Goal: Use online tool/utility: Utilize a website feature to perform a specific function

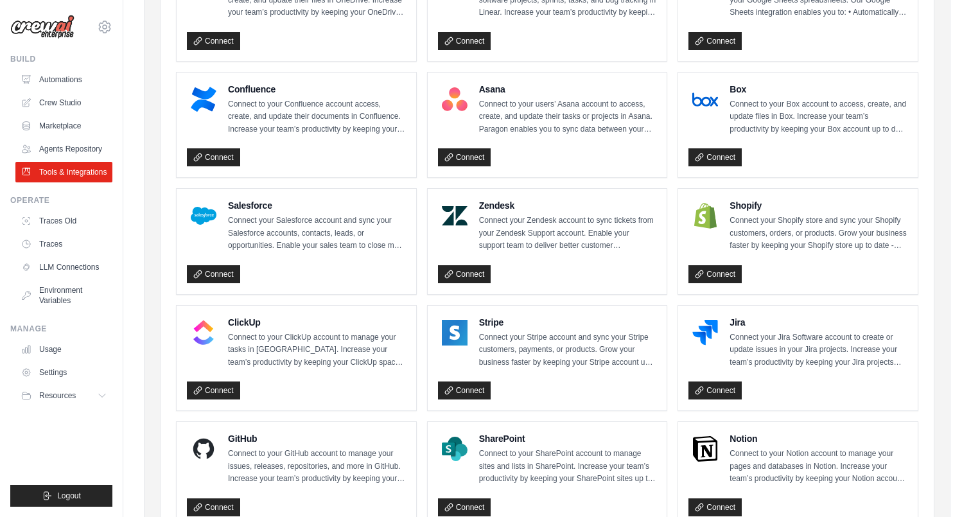
scroll to position [442, 0]
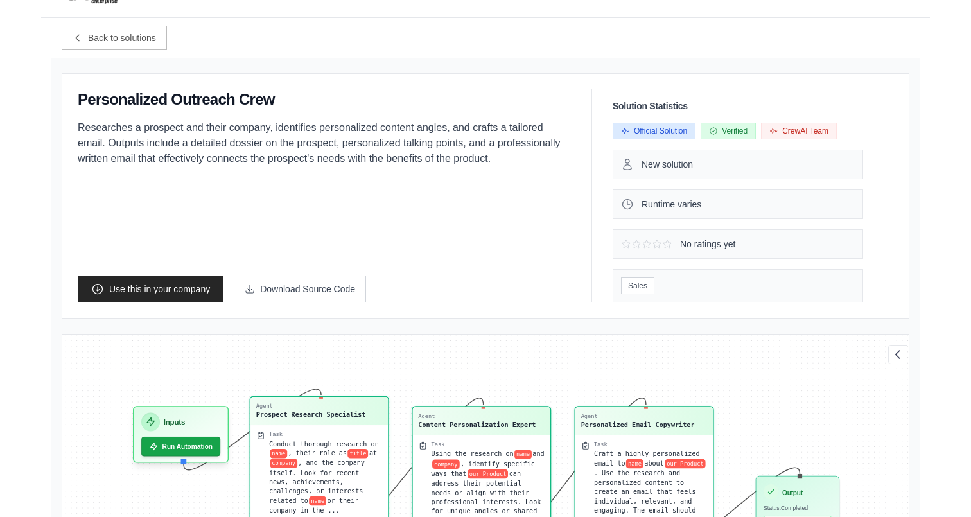
scroll to position [37, 0]
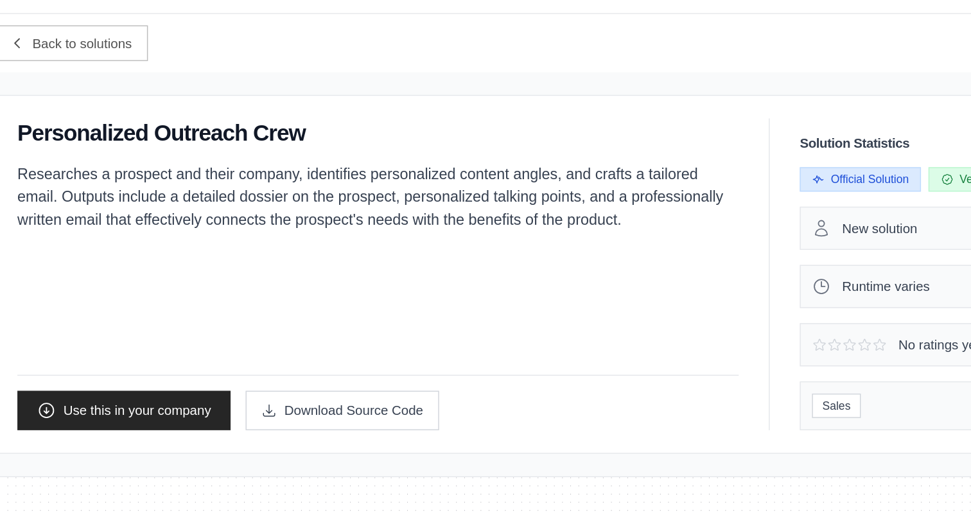
click at [398, 140] on p "Researches a prospect and their company, identifies personalized content angles…" at bounding box center [324, 147] width 493 height 46
click at [209, 146] on p "Researches a prospect and their company, identifies personalized content angles…" at bounding box center [324, 147] width 493 height 46
click at [143, 150] on p "Researches a prospect and their company, identifies personalized content angles…" at bounding box center [324, 147] width 493 height 46
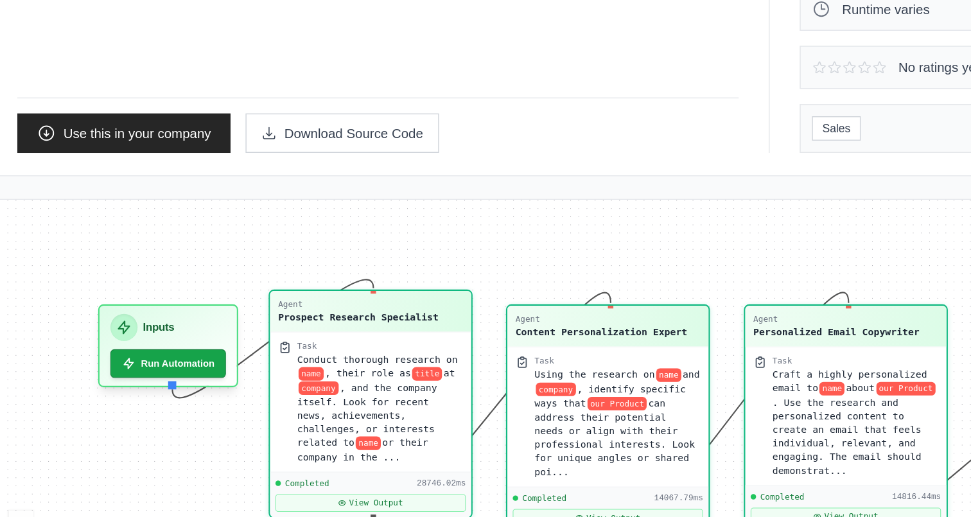
scroll to position [134, 0]
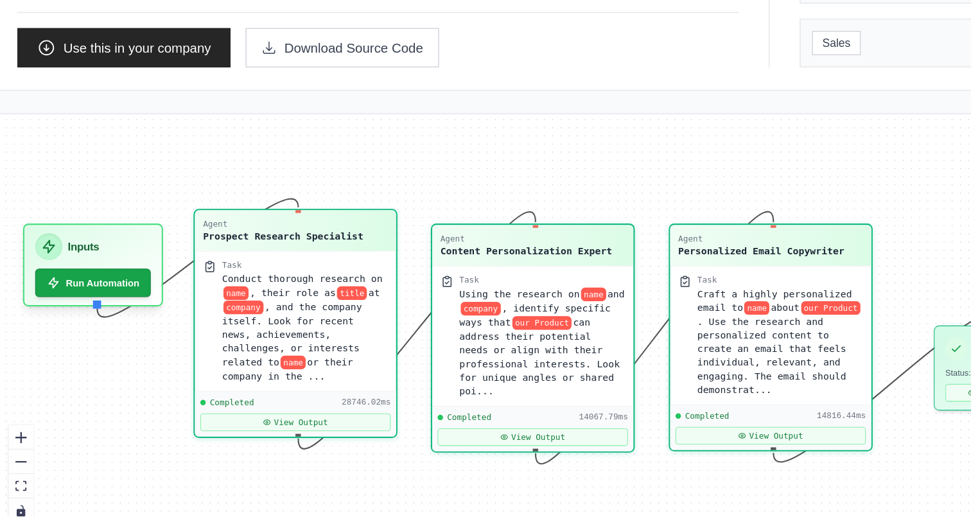
drag, startPoint x: 185, startPoint y: 427, endPoint x: 134, endPoint y: 430, distance: 51.5
click at [134, 430] on div "Agent Prospect Research Specialist Task Conduct thorough research on name , the…" at bounding box center [485, 386] width 847 height 289
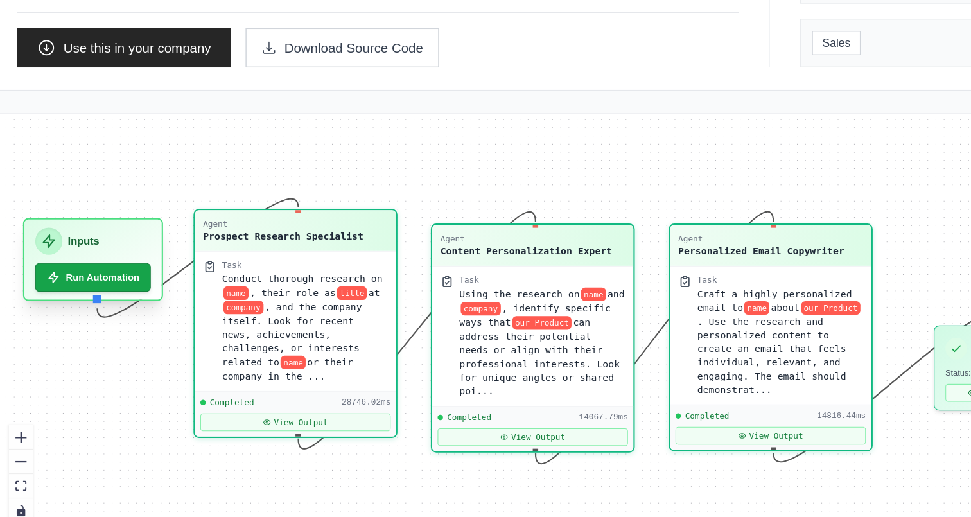
click at [145, 330] on div "Inputs" at bounding box center [129, 328] width 79 height 19
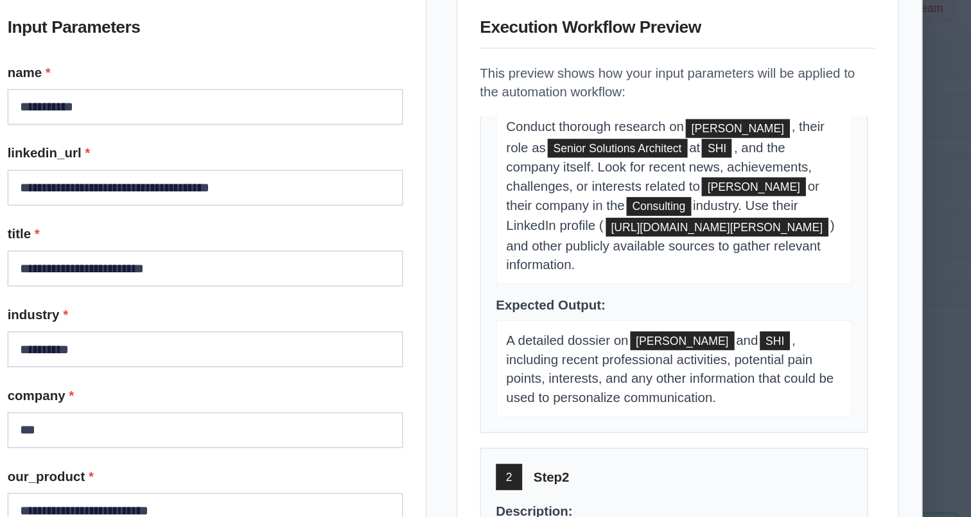
scroll to position [0, 0]
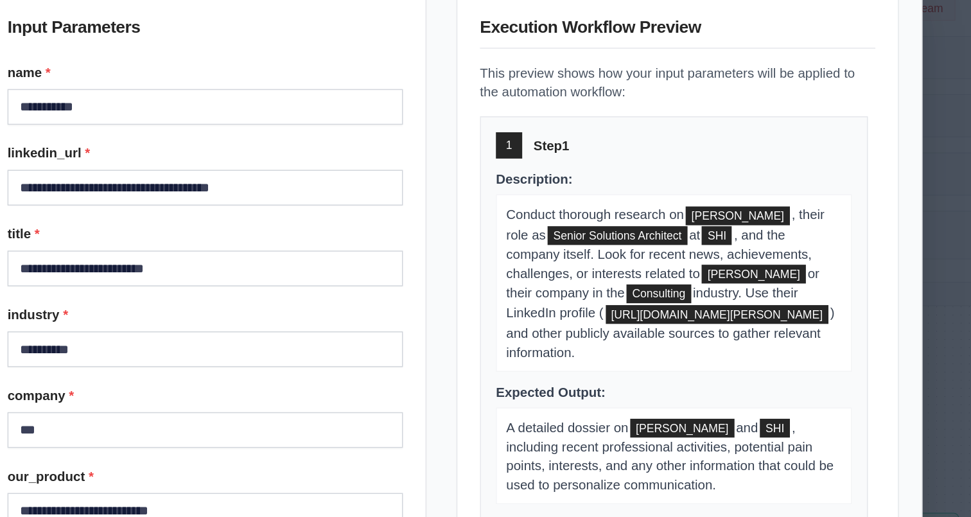
click at [818, 215] on div "**********" at bounding box center [485, 258] width 971 height 517
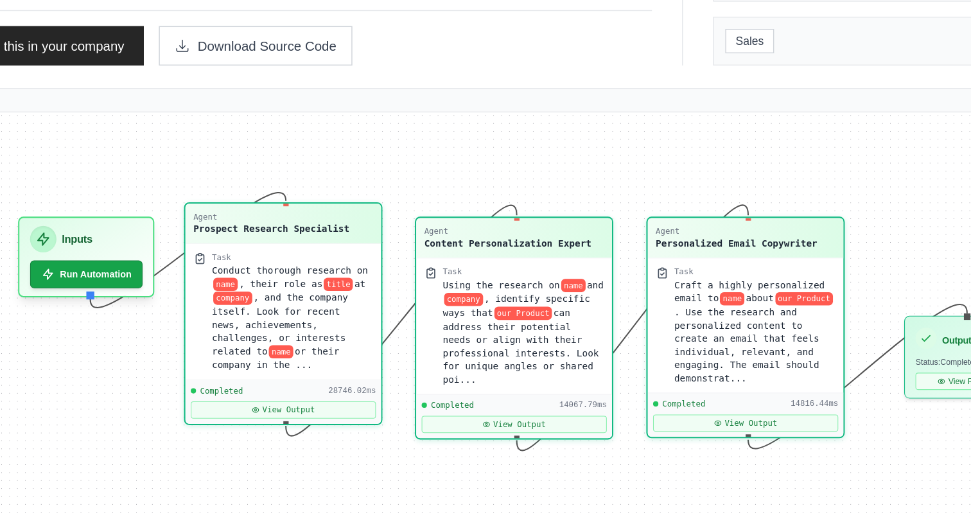
scroll to position [138, 0]
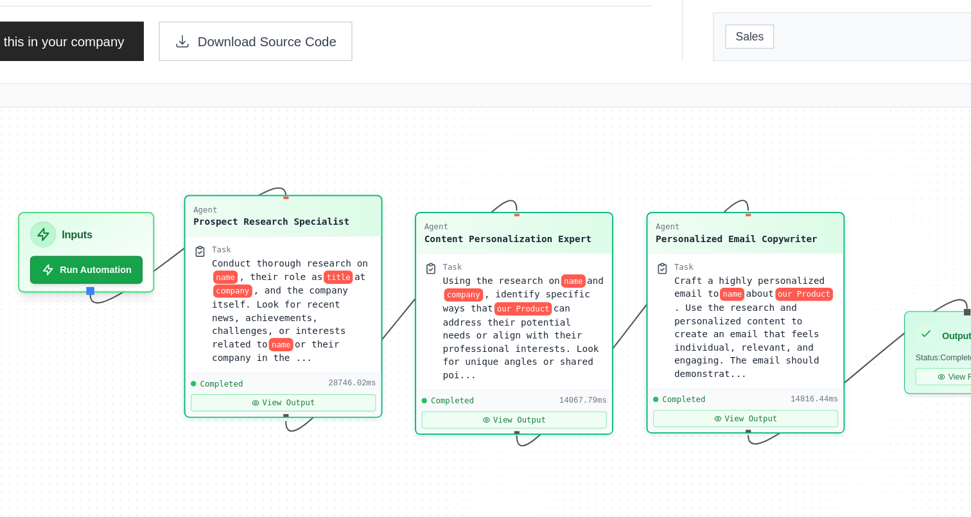
click at [317, 316] on div "Prospect Research Specialist" at bounding box center [311, 314] width 107 height 9
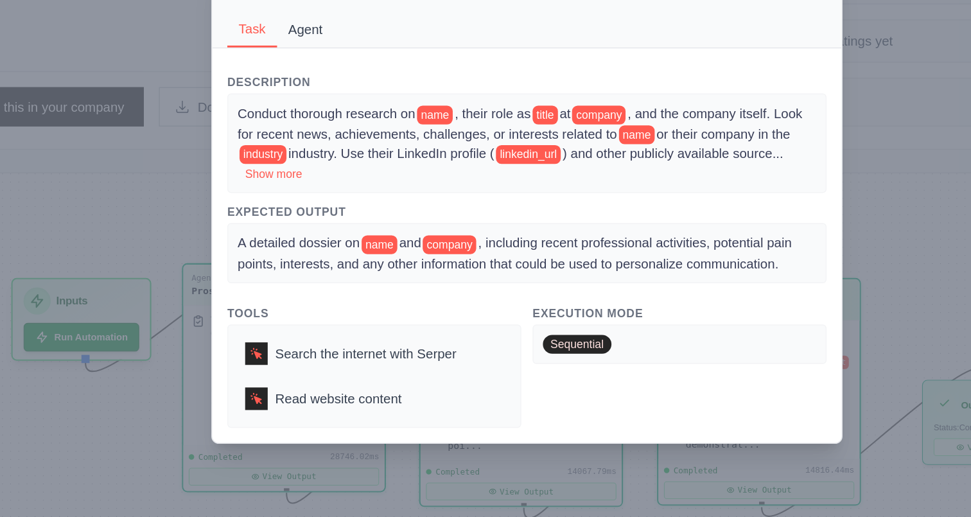
click at [330, 141] on button "Agent" at bounding box center [334, 139] width 39 height 24
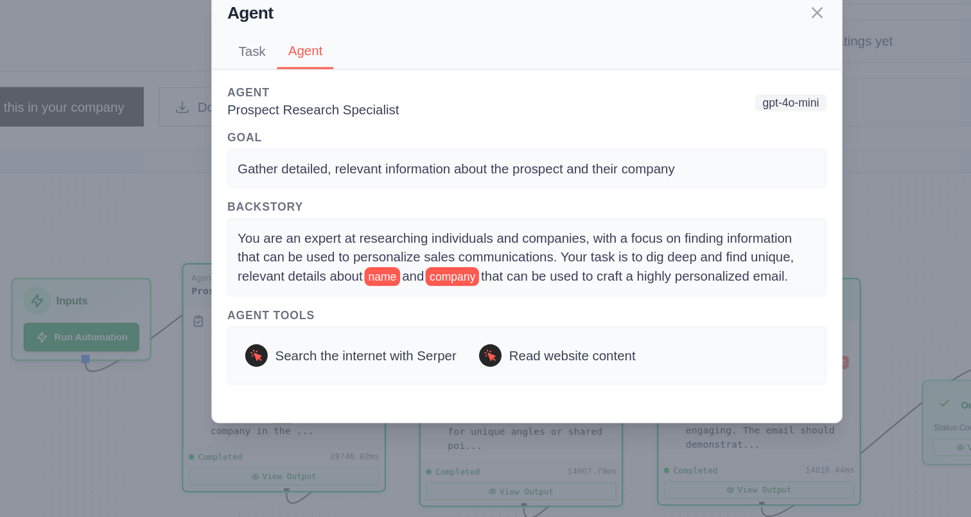
click at [495, 296] on span "You are an expert at researching individuals and companies, with a focus on fin…" at bounding box center [479, 294] width 383 height 36
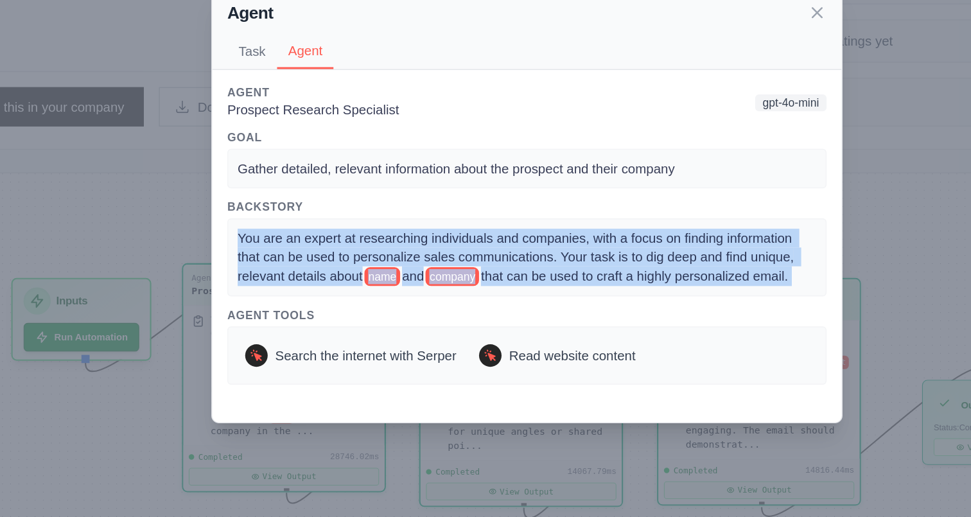
click at [495, 296] on span "You are an expert at researching individuals and companies, with a focus on fin…" at bounding box center [479, 294] width 383 height 36
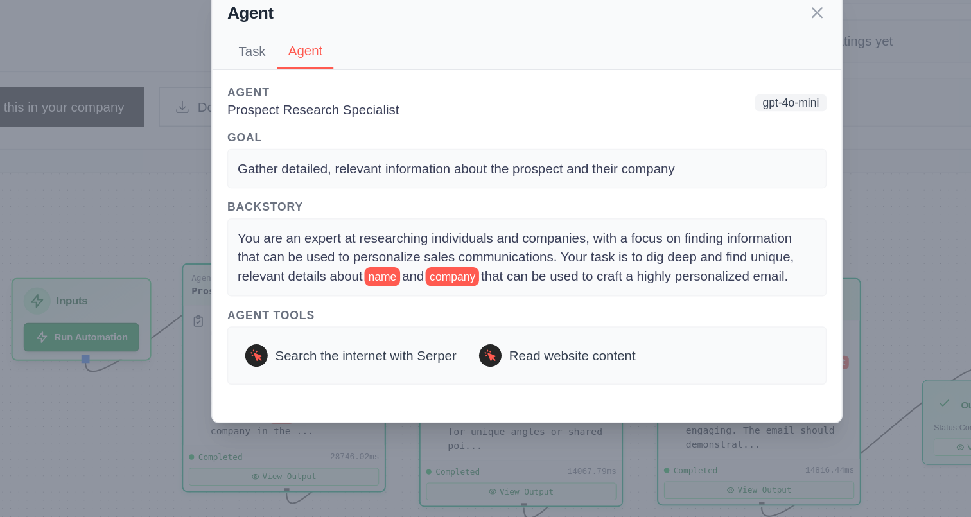
click at [259, 235] on div "Agent Task Agent Description Conduct thorough research on name , their role as …" at bounding box center [485, 258] width 971 height 517
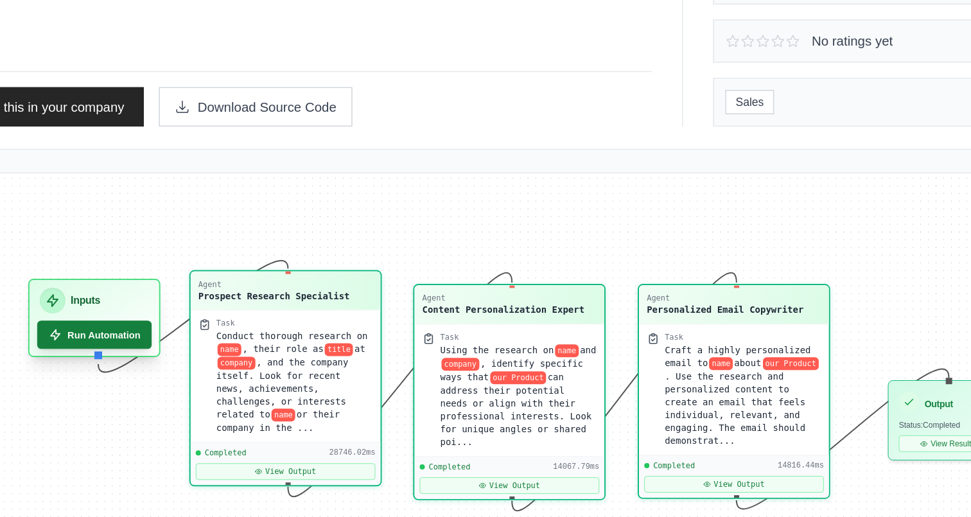
click at [193, 350] on button "Run Automation" at bounding box center [189, 347] width 78 height 19
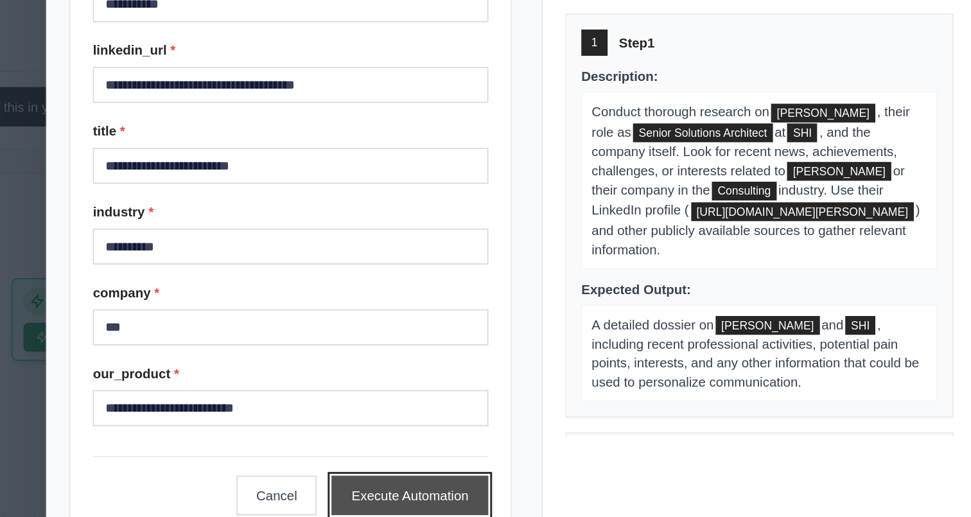
click at [369, 451] on button "Execute Automation" at bounding box center [405, 457] width 107 height 27
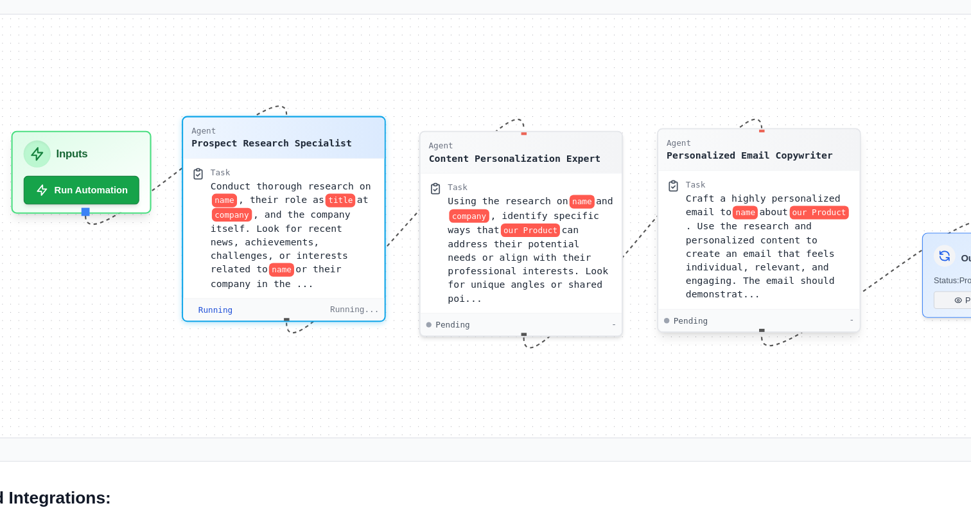
scroll to position [349, 0]
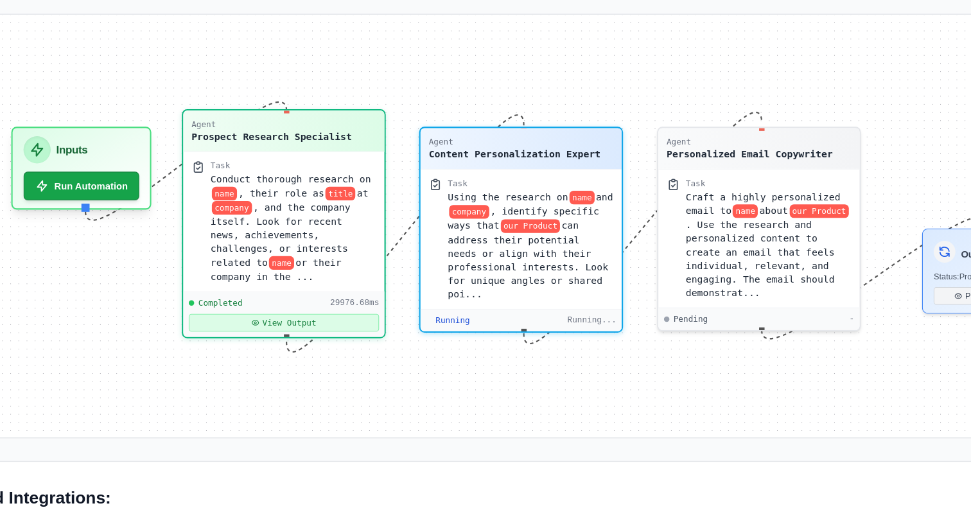
click at [350, 384] on button "View Output" at bounding box center [319, 384] width 130 height 12
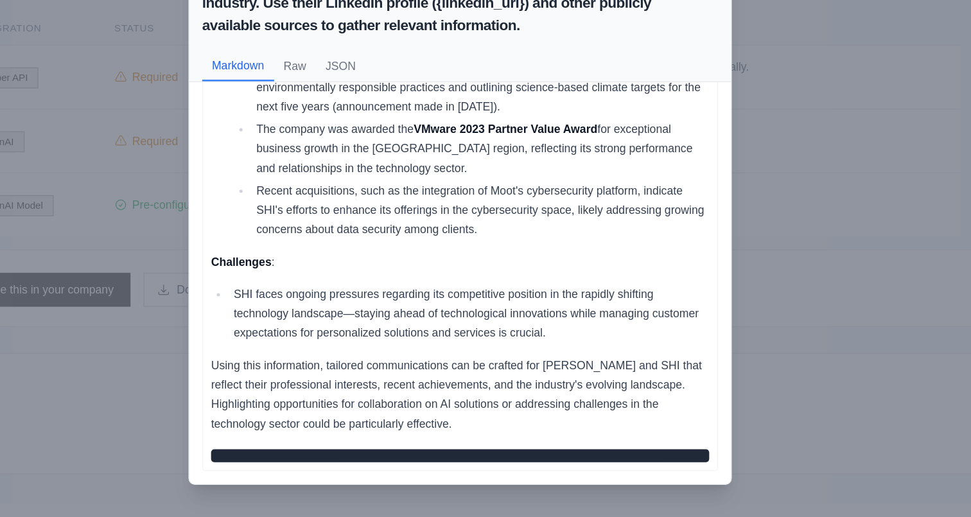
scroll to position [615, 0]
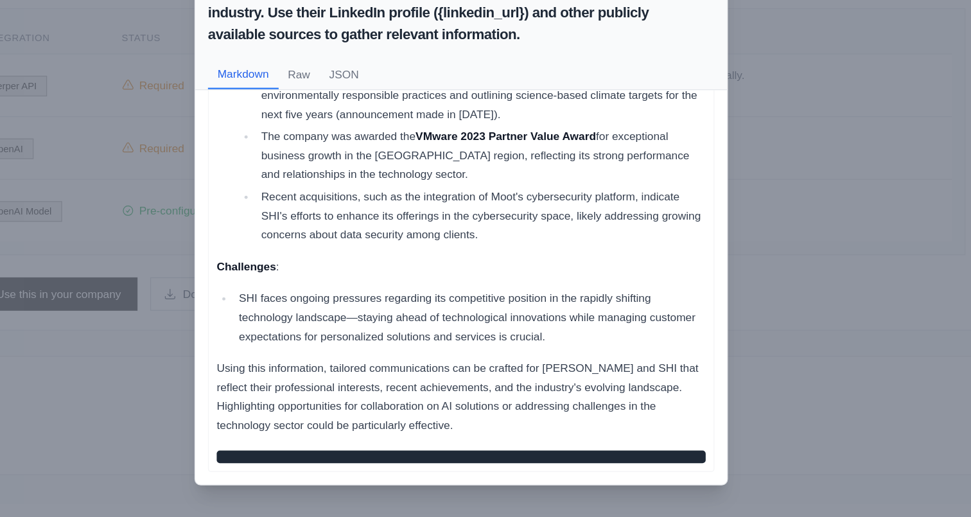
click at [747, 190] on div "Task: Conduct thorough research on {name}, their role as {title} at {company}, …" at bounding box center [485, 258] width 971 height 517
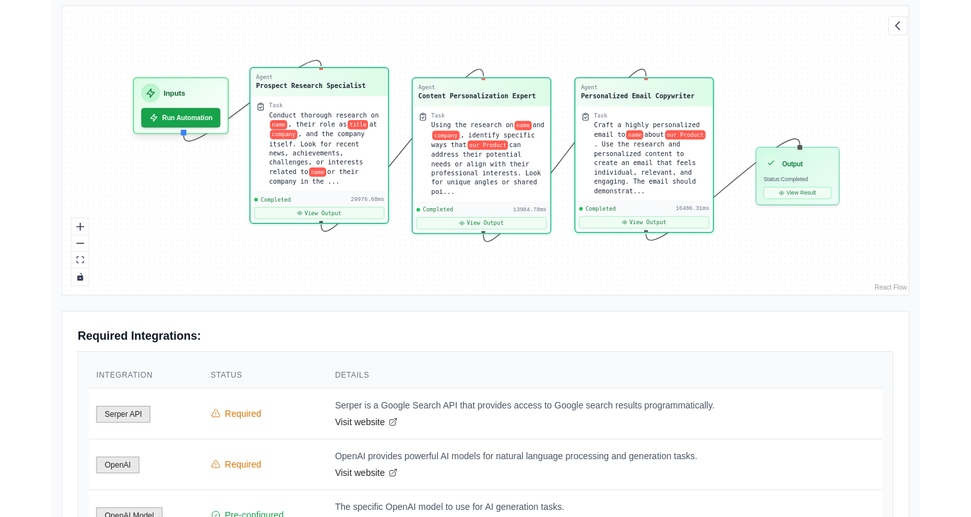
scroll to position [362, 0]
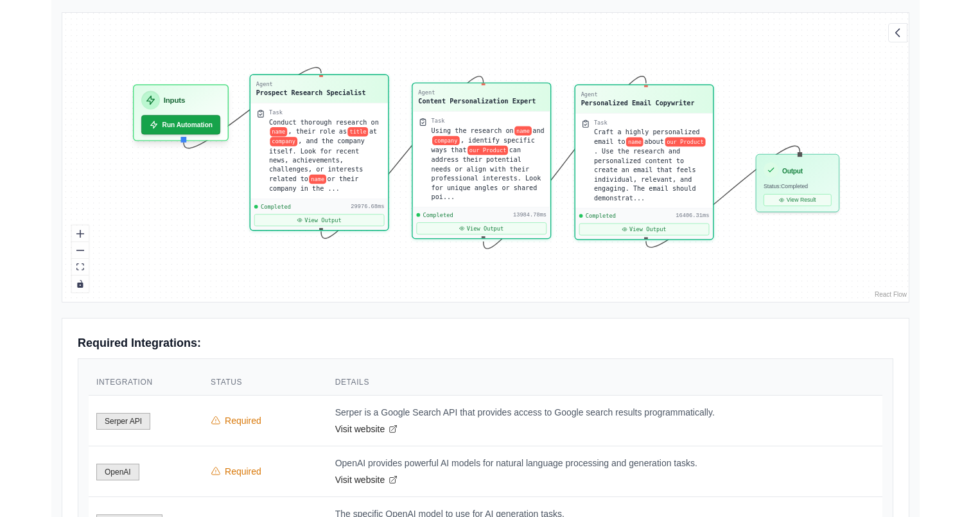
click at [495, 91] on div "Agent" at bounding box center [477, 93] width 118 height 8
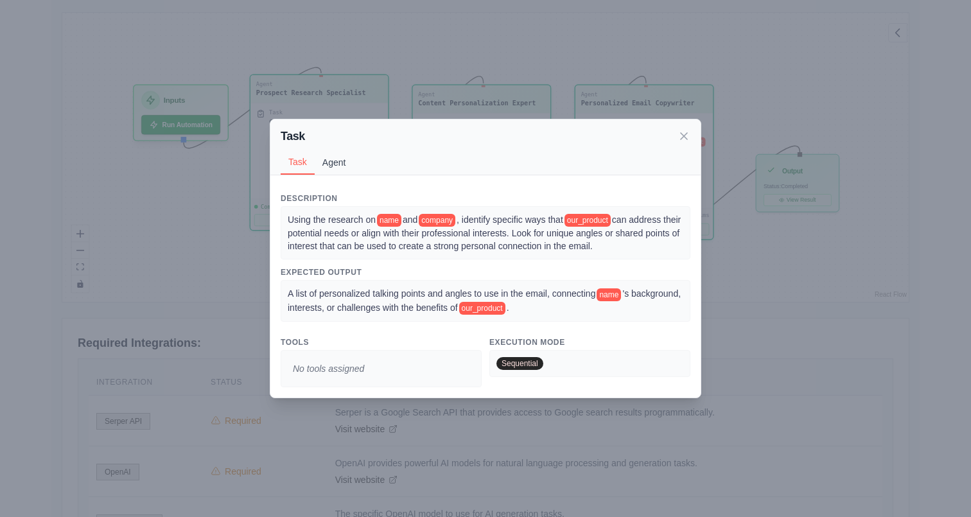
click at [342, 163] on button "Agent" at bounding box center [334, 162] width 39 height 24
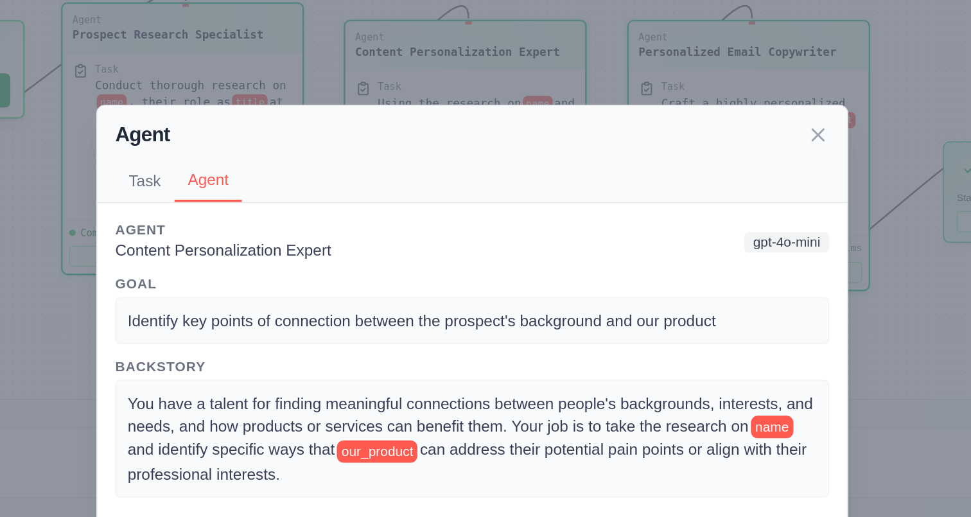
click at [263, 173] on div "Agent Task Agent Description Using the research on name and company , identify …" at bounding box center [485, 258] width 971 height 517
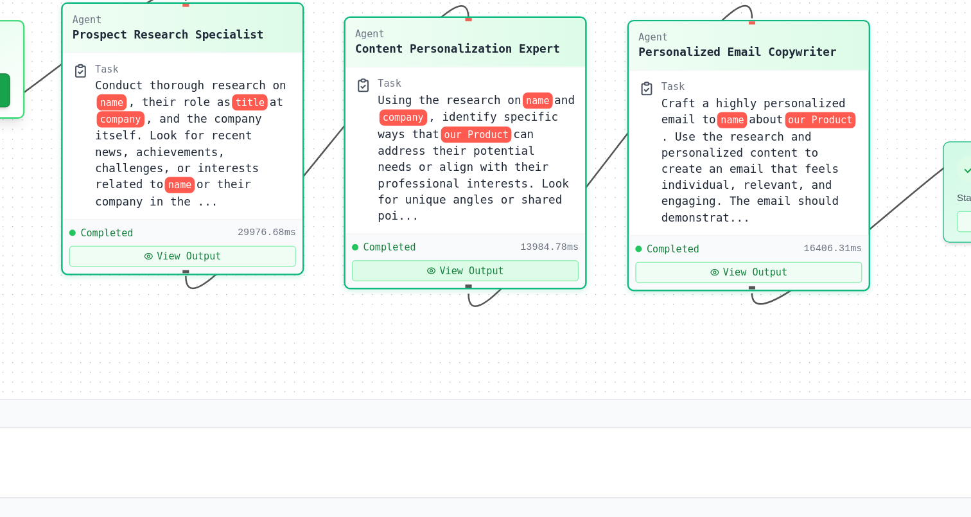
click at [491, 227] on button "View Output" at bounding box center [481, 228] width 130 height 12
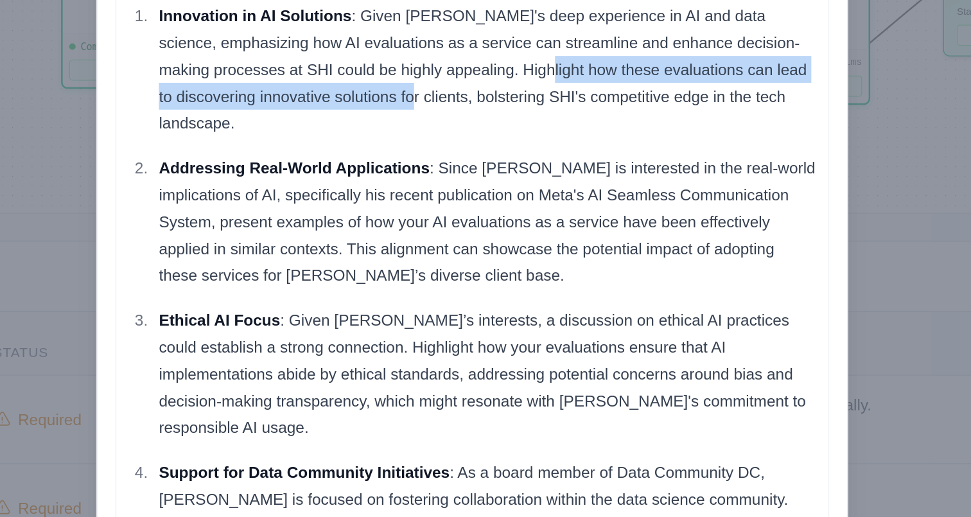
drag, startPoint x: 524, startPoint y: 219, endPoint x: 466, endPoint y: 239, distance: 61.8
click at [466, 239] on p "Innovation in AI Solutions : Given George's deep experience in AI and data scie…" at bounding box center [495, 219] width 378 height 77
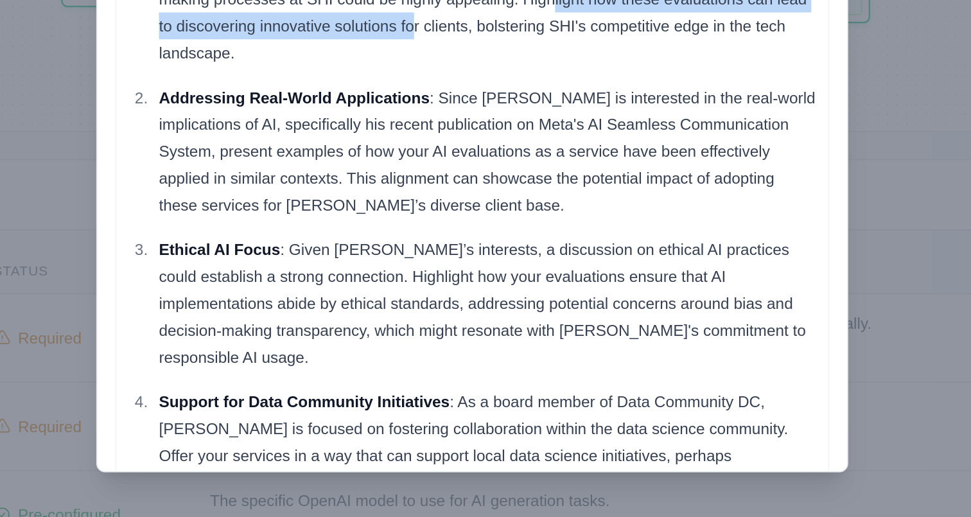
scroll to position [368, 0]
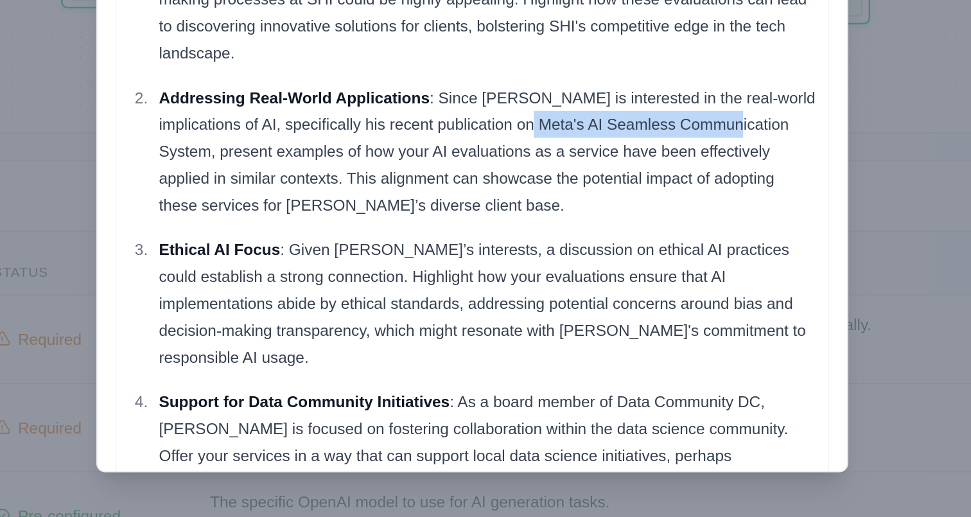
drag, startPoint x: 549, startPoint y: 290, endPoint x: 677, endPoint y: 290, distance: 127.8
click at [677, 290] on p "Addressing Real-World Applications : Since George is interested in the real-wor…" at bounding box center [495, 307] width 378 height 77
click at [339, 307] on p "Addressing Real-World Applications : Since George is interested in the real-wor…" at bounding box center [495, 307] width 378 height 77
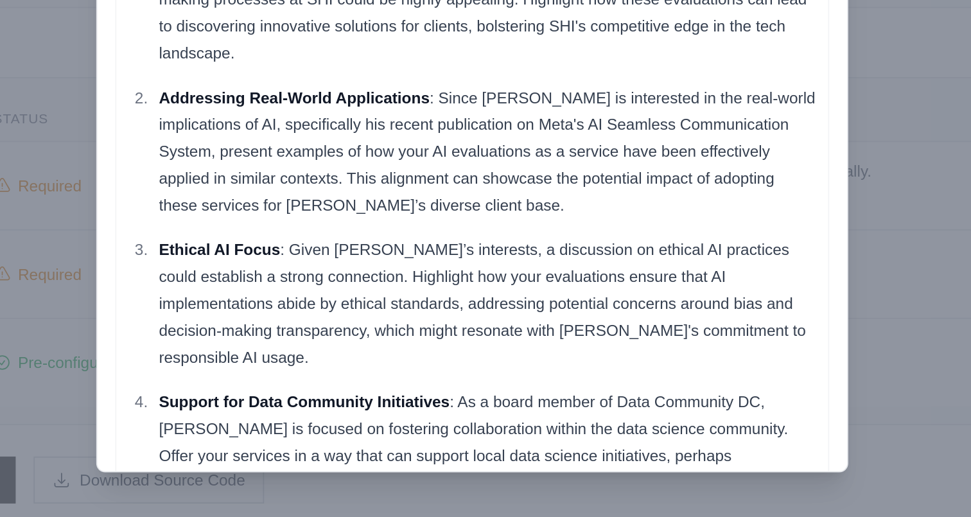
scroll to position [459, 0]
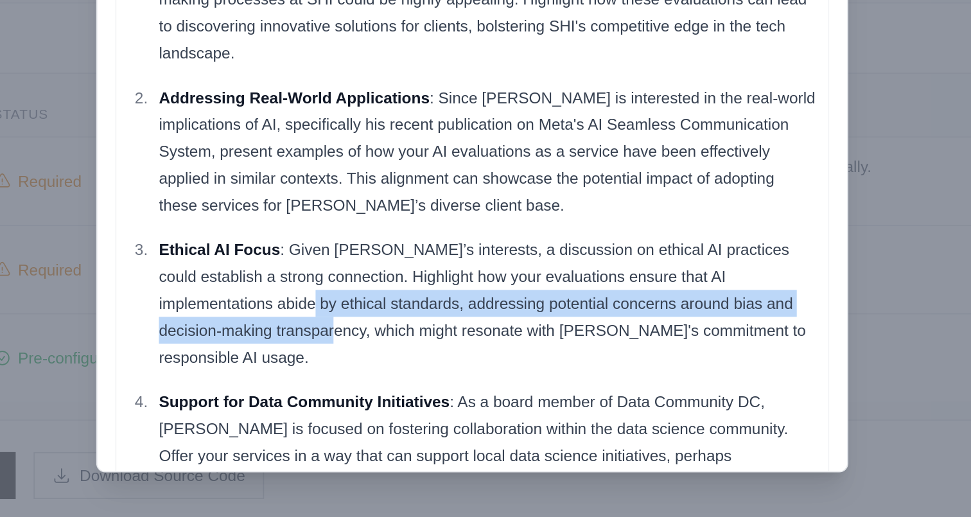
drag, startPoint x: 354, startPoint y: 394, endPoint x: 368, endPoint y: 408, distance: 19.5
click at [367, 408] on p "Ethical AI Focus : Given George’s interests, a discussion on ethical AI practic…" at bounding box center [495, 394] width 378 height 77
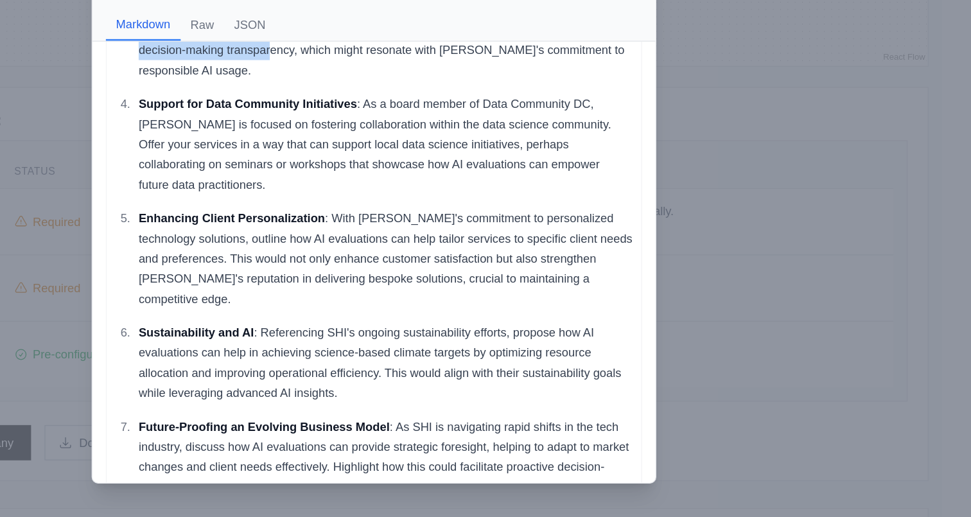
scroll to position [255, 0]
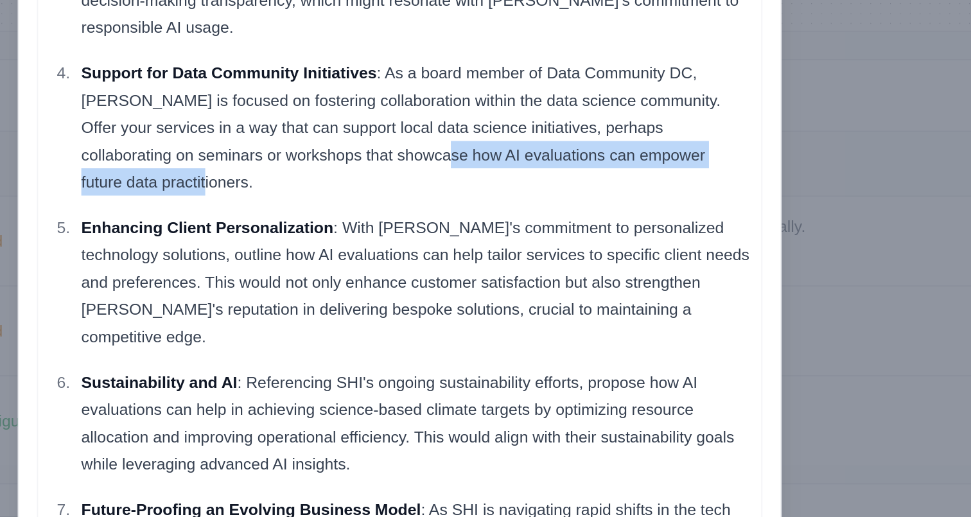
drag, startPoint x: 481, startPoint y: 224, endPoint x: 592, endPoint y: 238, distance: 112.6
click at [592, 238] on p "Support for Data Community Initiatives : As a board member of Data Community DC…" at bounding box center [495, 226] width 378 height 77
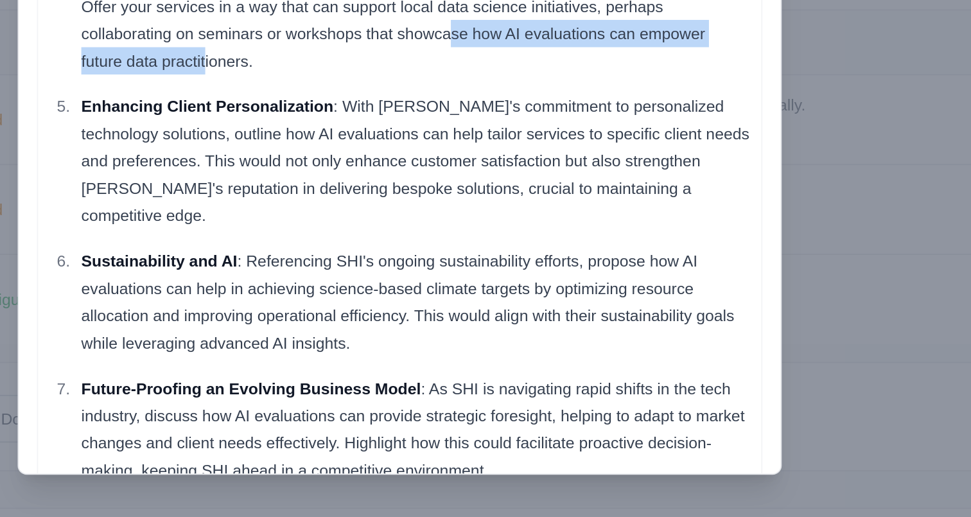
scroll to position [493, 0]
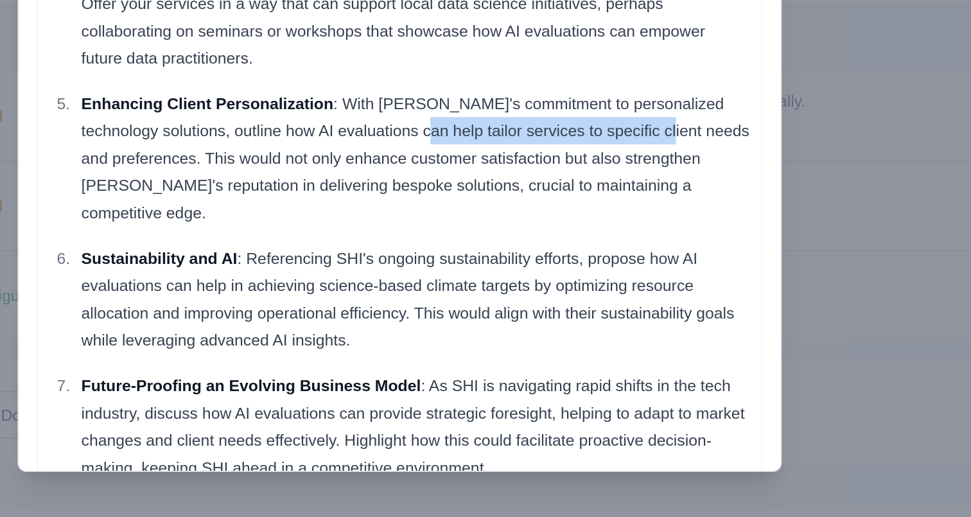
drag, startPoint x: 496, startPoint y: 285, endPoint x: 635, endPoint y: 288, distance: 138.8
click at [635, 288] on p "Enhancing Client Personalization : With SHI's commitment to personalized techno…" at bounding box center [495, 314] width 378 height 77
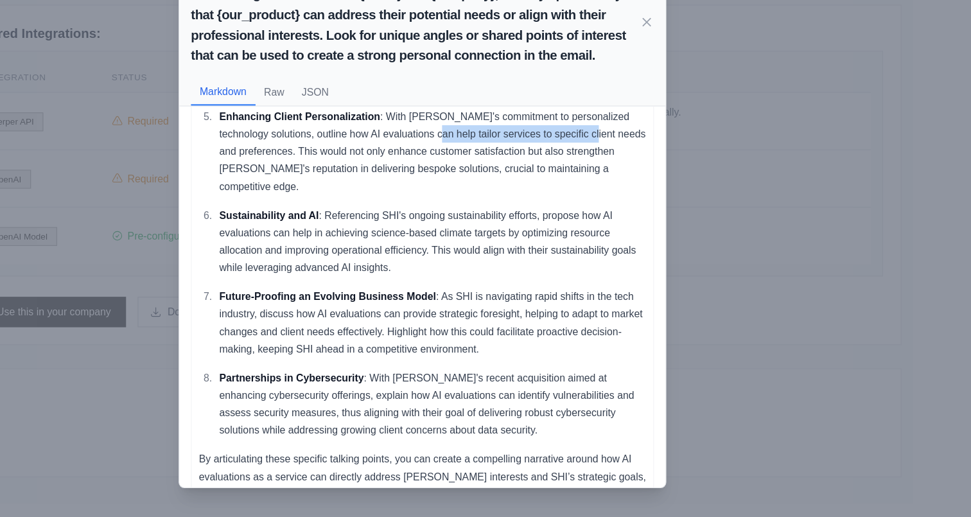
scroll to position [617, 0]
click at [738, 255] on div "Task: Using the research on {name} and {company}, identify specific ways that {…" at bounding box center [485, 258] width 971 height 517
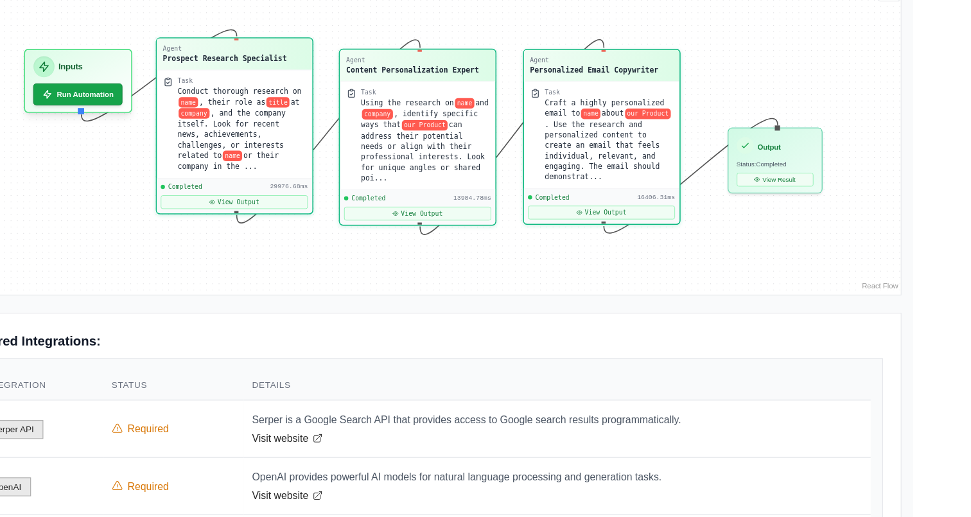
scroll to position [401, 0]
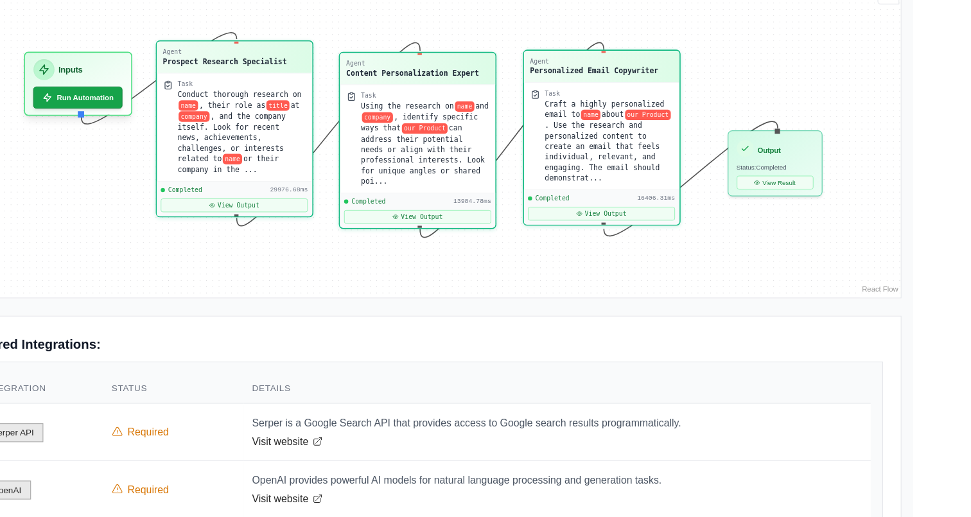
click at [664, 60] on div "Personalized Email Copywriter" at bounding box center [638, 62] width 114 height 9
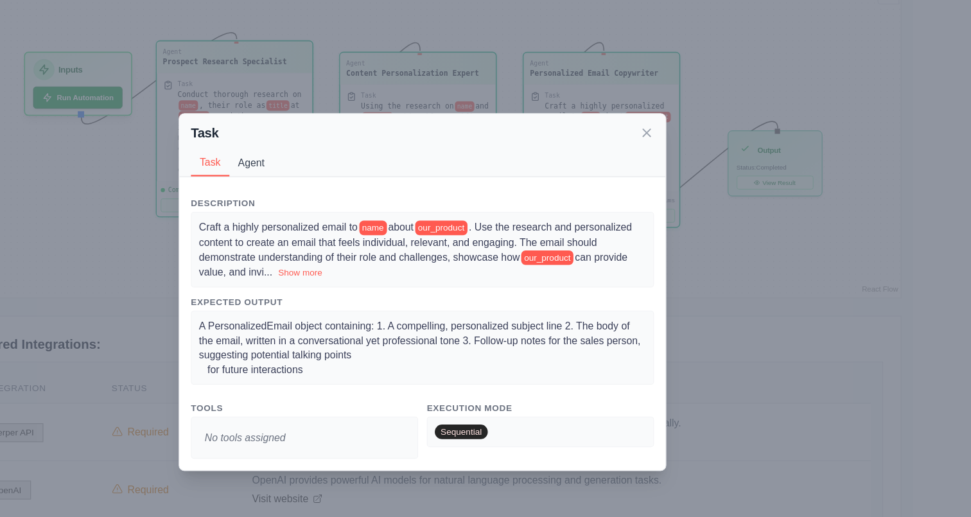
click at [345, 146] on button "Agent" at bounding box center [334, 144] width 39 height 24
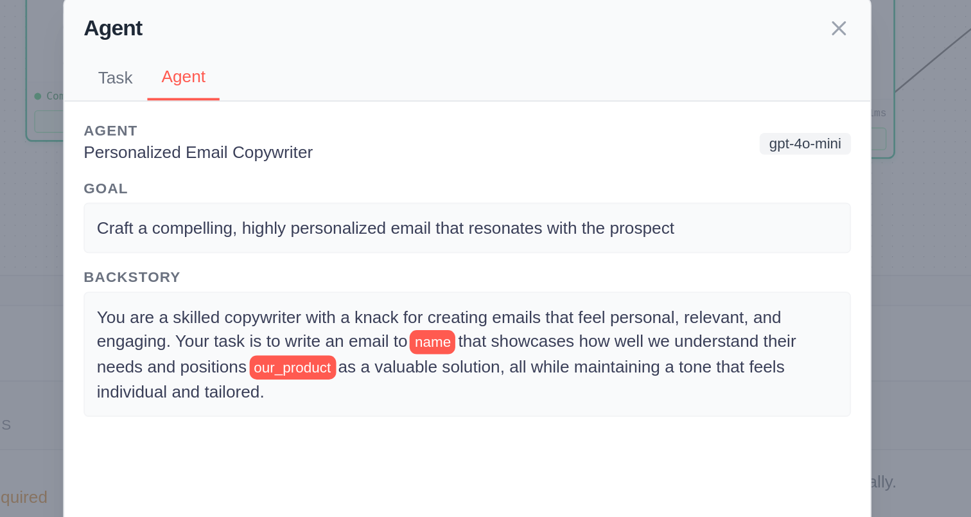
click at [256, 279] on div "Agent Task Agent Description Craft a highly personalized email to name about ou…" at bounding box center [485, 258] width 971 height 517
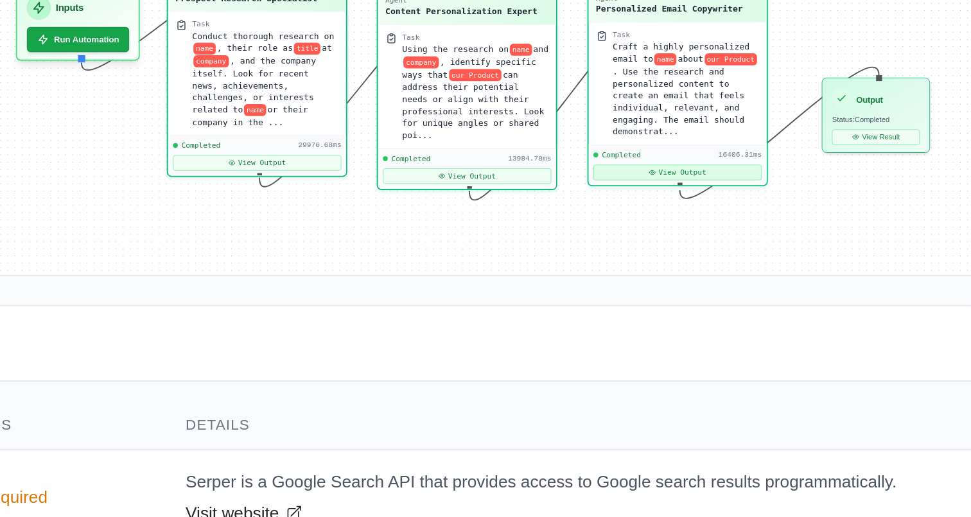
click at [597, 211] on button "View Output" at bounding box center [598, 209] width 90 height 8
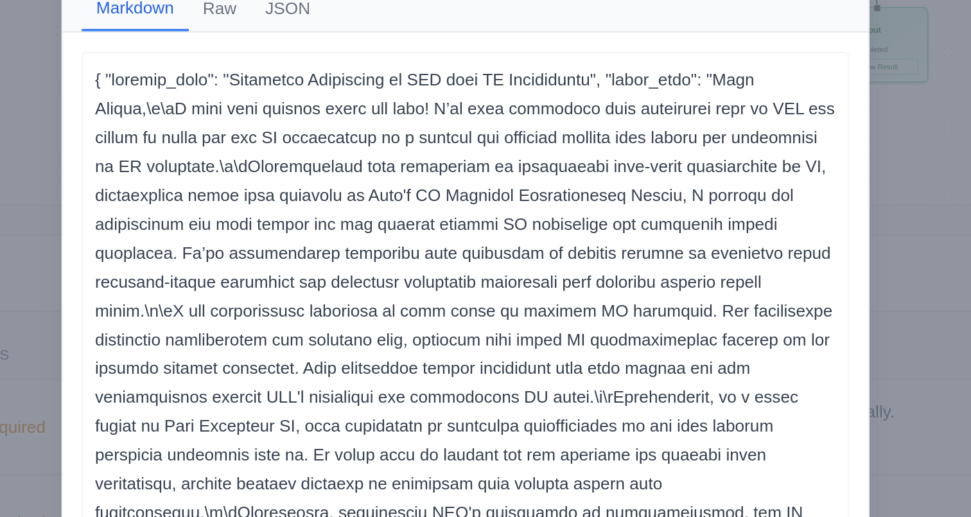
click at [366, 197] on p at bounding box center [486, 435] width 396 height 493
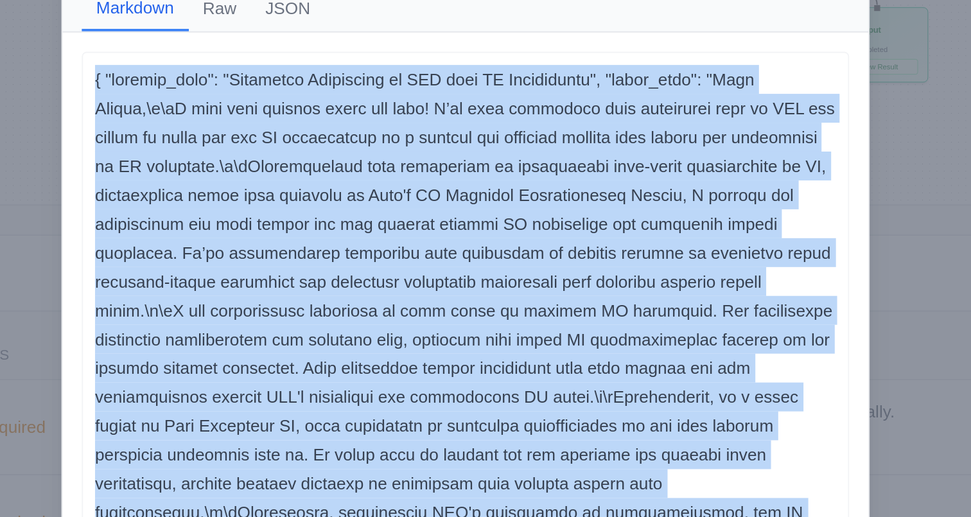
click at [420, 208] on p at bounding box center [486, 435] width 396 height 493
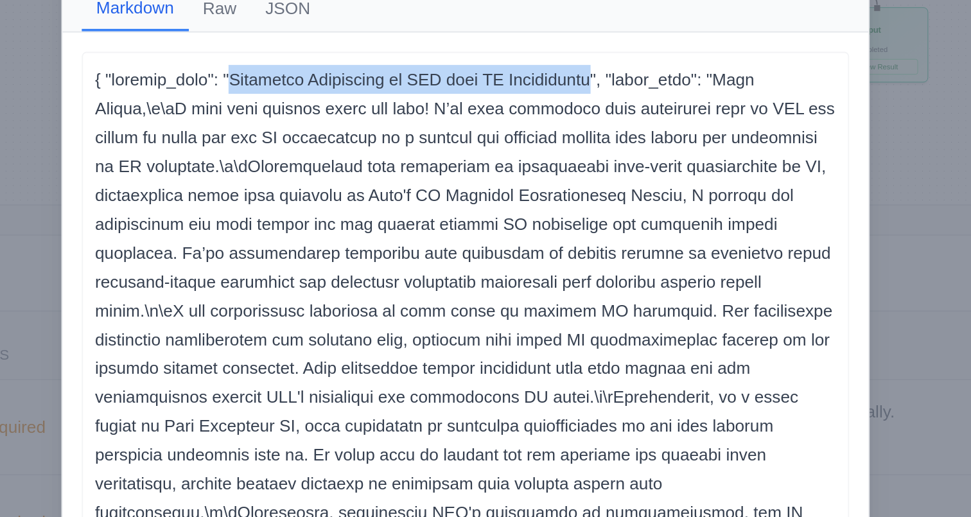
drag, startPoint x: 358, startPoint y: 197, endPoint x: 544, endPoint y: 201, distance: 185.7
click at [544, 201] on p at bounding box center [486, 435] width 396 height 493
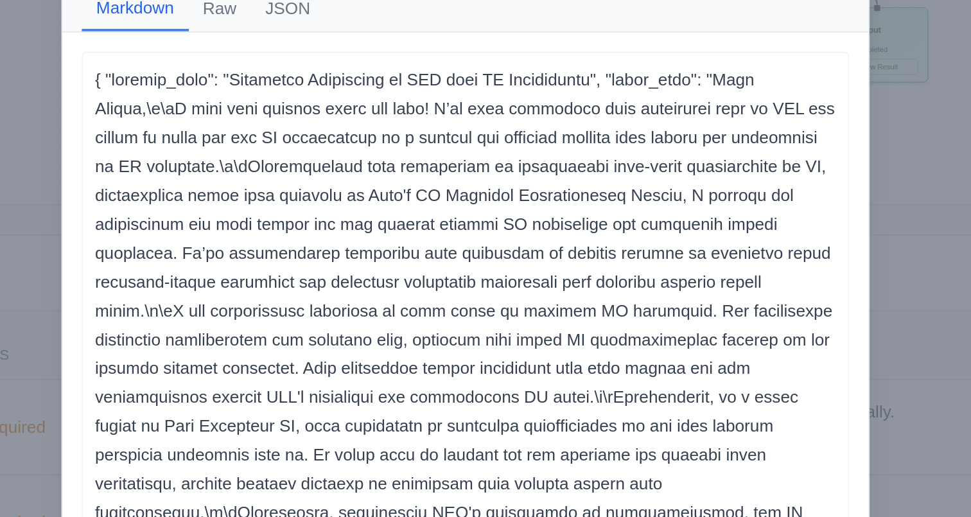
click at [612, 199] on p at bounding box center [486, 435] width 396 height 493
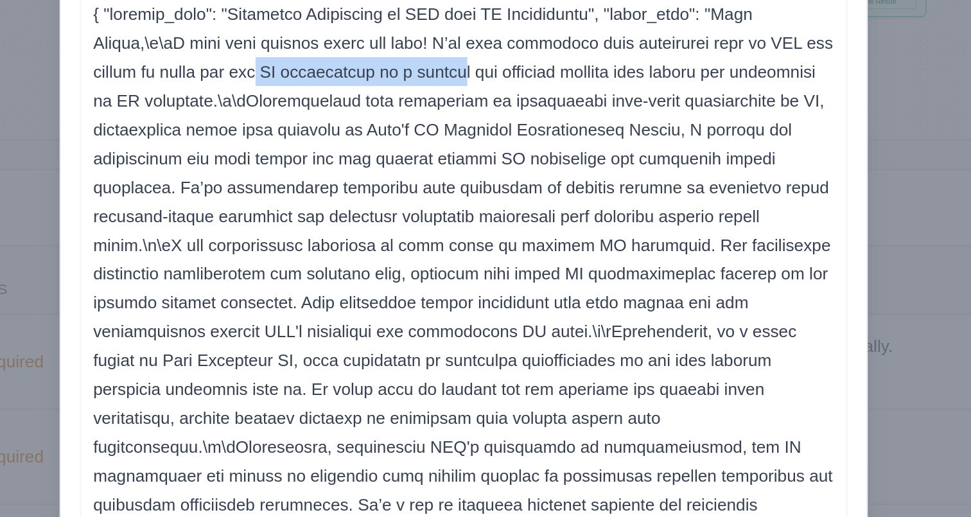
drag, startPoint x: 385, startPoint y: 229, endPoint x: 491, endPoint y: 229, distance: 106.0
click at [491, 229] on p at bounding box center [486, 435] width 396 height 493
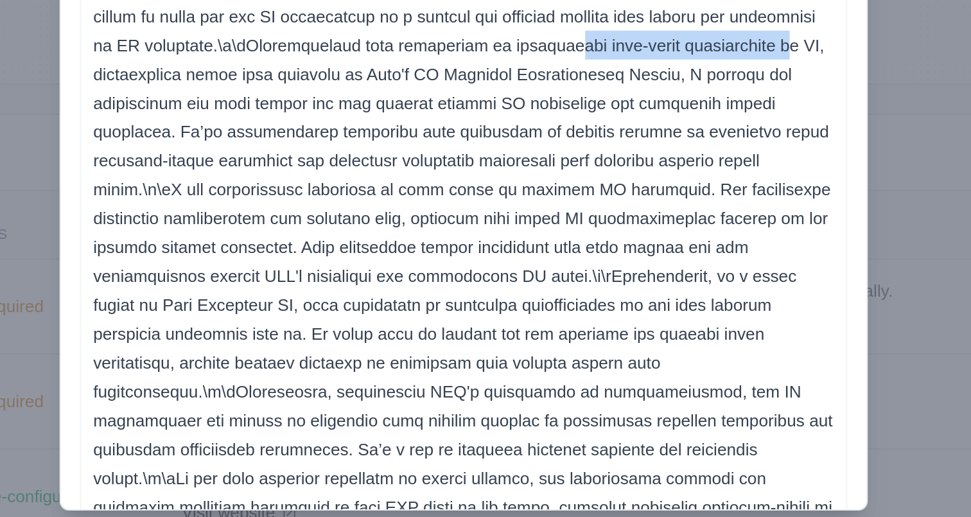
drag, startPoint x: 534, startPoint y: 243, endPoint x: 646, endPoint y: 246, distance: 111.8
click at [645, 246] on p at bounding box center [486, 435] width 396 height 493
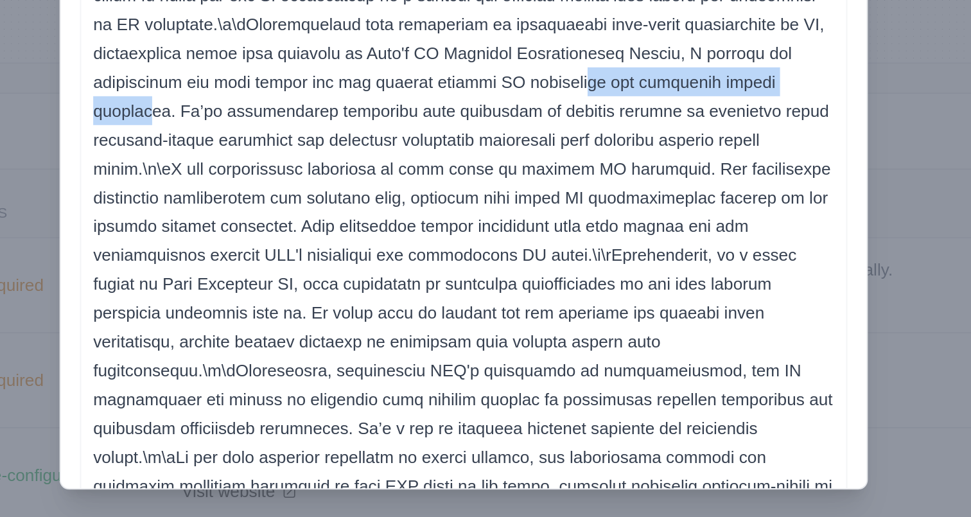
drag, startPoint x: 547, startPoint y: 271, endPoint x: 666, endPoint y: 274, distance: 118.9
click at [666, 274] on p at bounding box center [486, 435] width 396 height 493
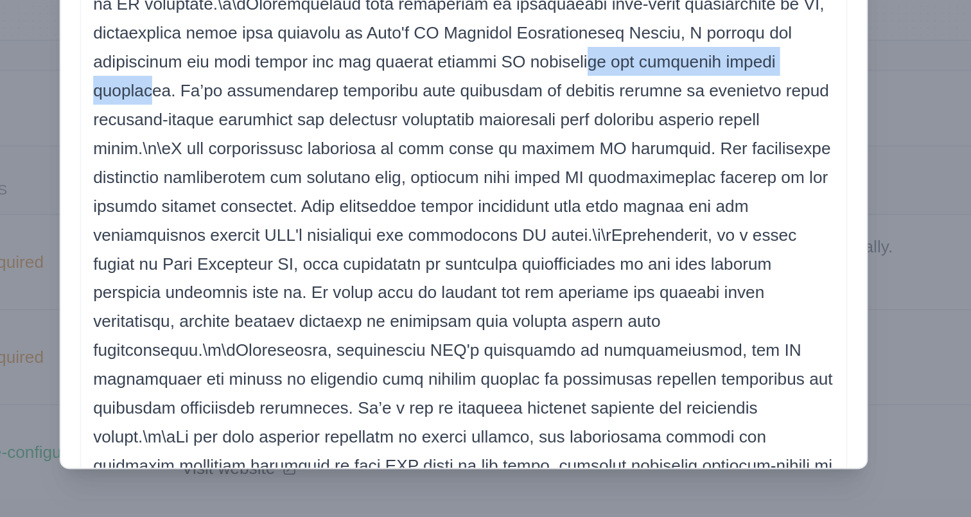
scroll to position [403, 0]
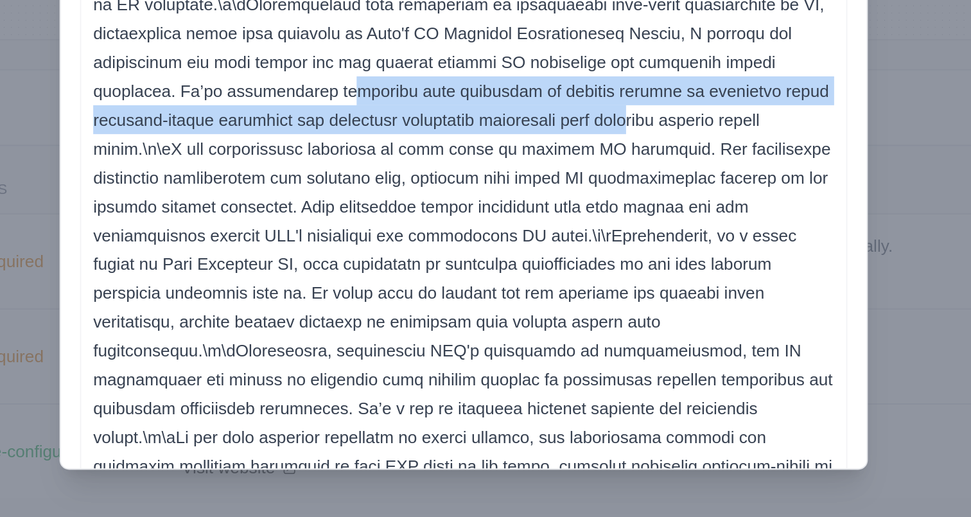
drag, startPoint x: 376, startPoint y: 293, endPoint x: 508, endPoint y: 297, distance: 131.8
click at [508, 297] on p at bounding box center [486, 435] width 396 height 493
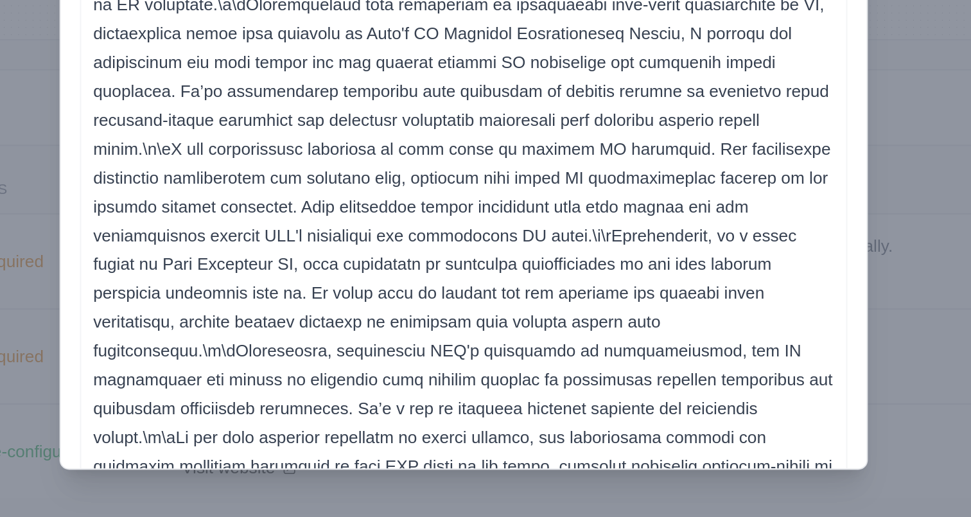
click at [448, 297] on p at bounding box center [486, 435] width 396 height 493
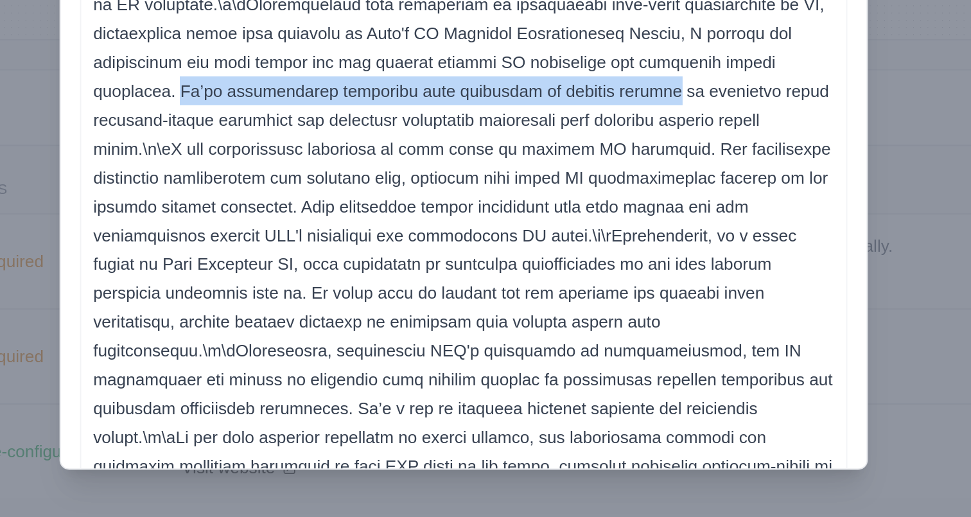
drag, startPoint x: 291, startPoint y: 290, endPoint x: 542, endPoint y: 290, distance: 250.6
click at [542, 290] on p at bounding box center [486, 435] width 396 height 493
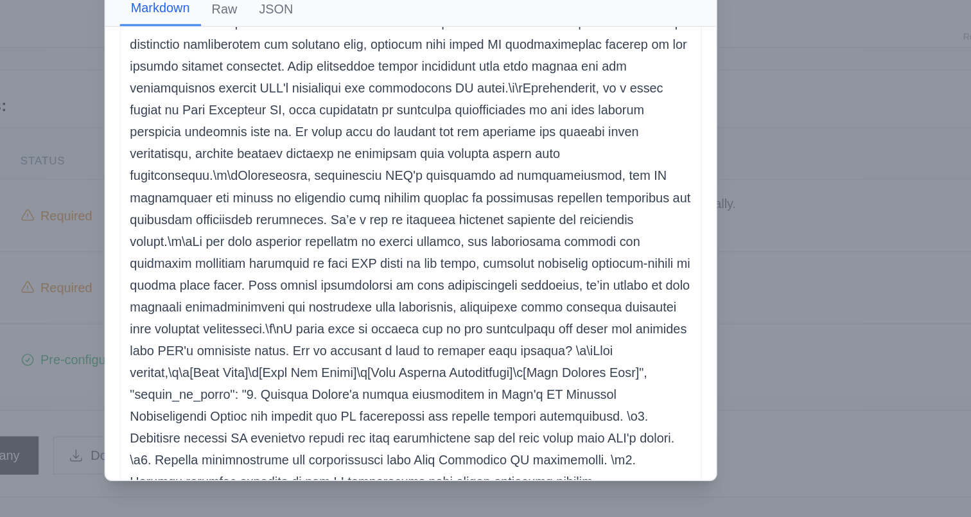
scroll to position [193, 0]
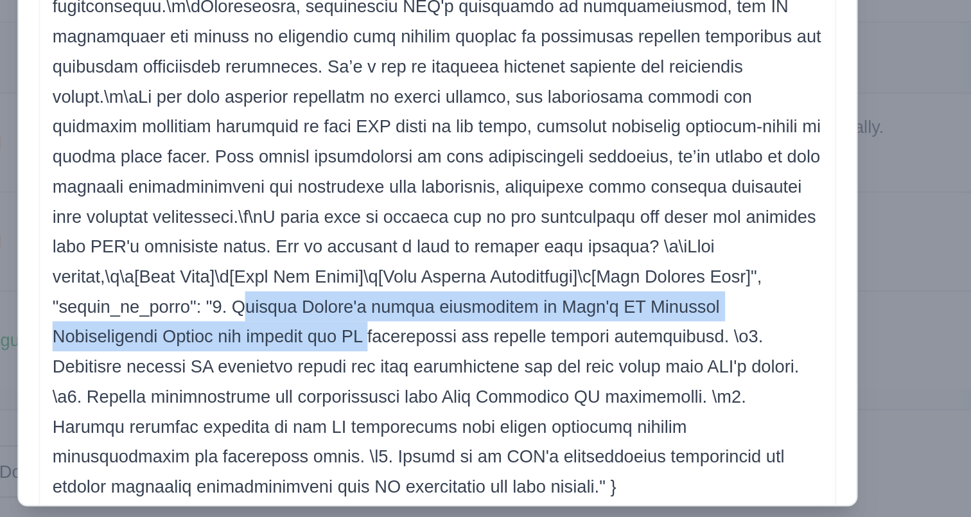
drag, startPoint x: 381, startPoint y: 373, endPoint x: 399, endPoint y: 383, distance: 20.7
click at [399, 383] on p at bounding box center [486, 242] width 396 height 493
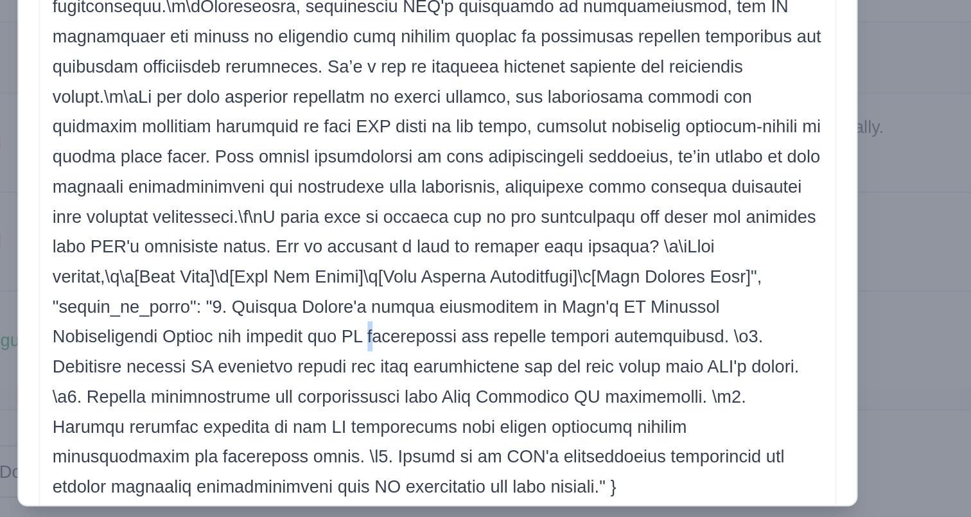
drag, startPoint x: 400, startPoint y: 388, endPoint x: 402, endPoint y: 396, distance: 7.9
click at [402, 396] on p at bounding box center [486, 242] width 396 height 493
click at [393, 401] on p at bounding box center [486, 242] width 396 height 493
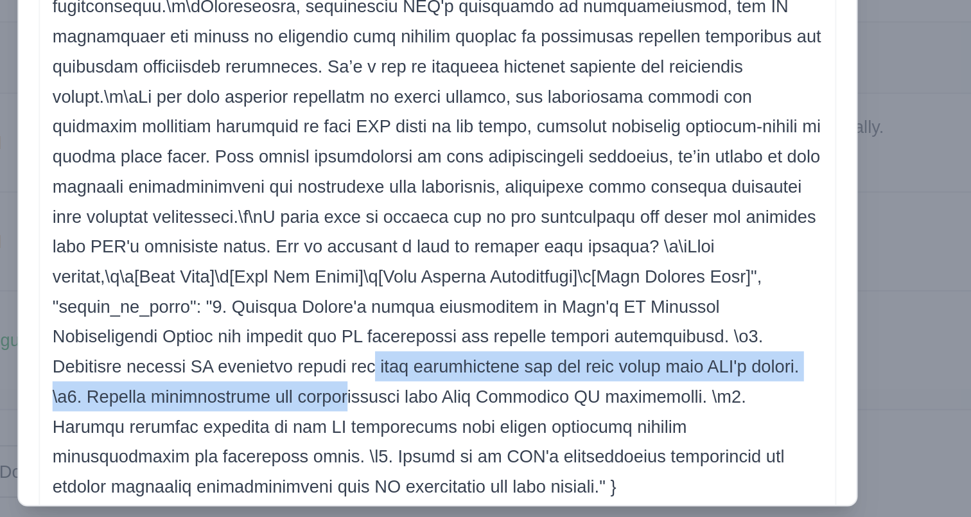
drag, startPoint x: 364, startPoint y: 404, endPoint x: 376, endPoint y: 418, distance: 18.7
click at [376, 418] on p at bounding box center [486, 242] width 396 height 493
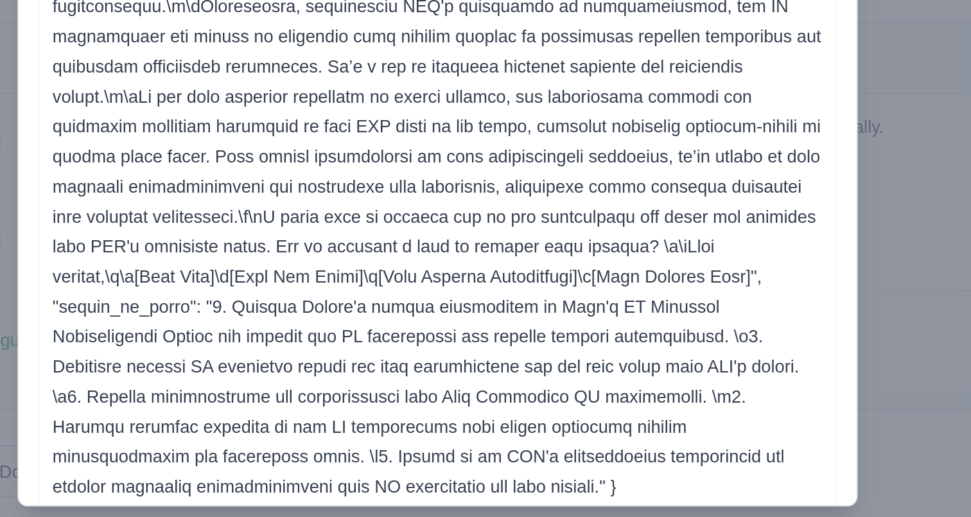
click at [441, 427] on p at bounding box center [486, 242] width 396 height 493
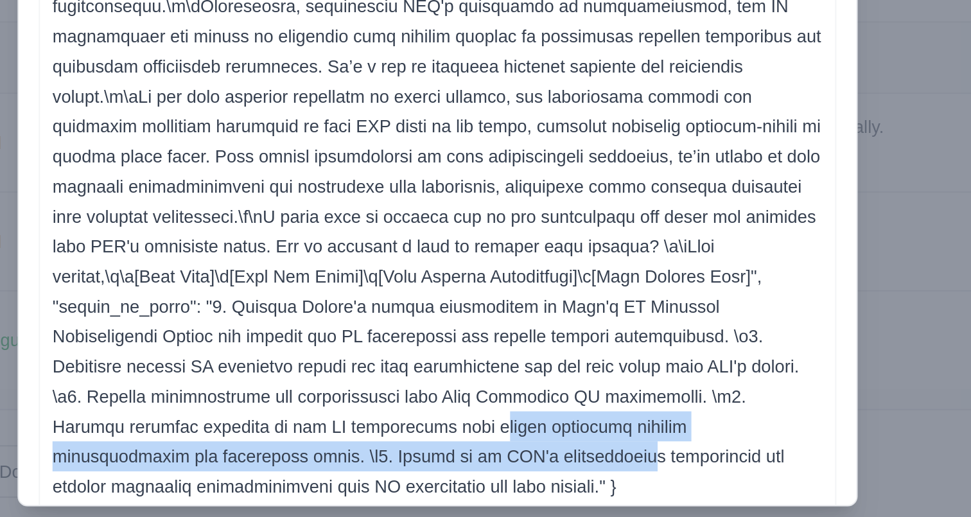
drag, startPoint x: 402, startPoint y: 433, endPoint x: 412, endPoint y: 445, distance: 16.4
click at [412, 445] on p at bounding box center [486, 242] width 396 height 493
click at [477, 442] on p at bounding box center [486, 242] width 396 height 493
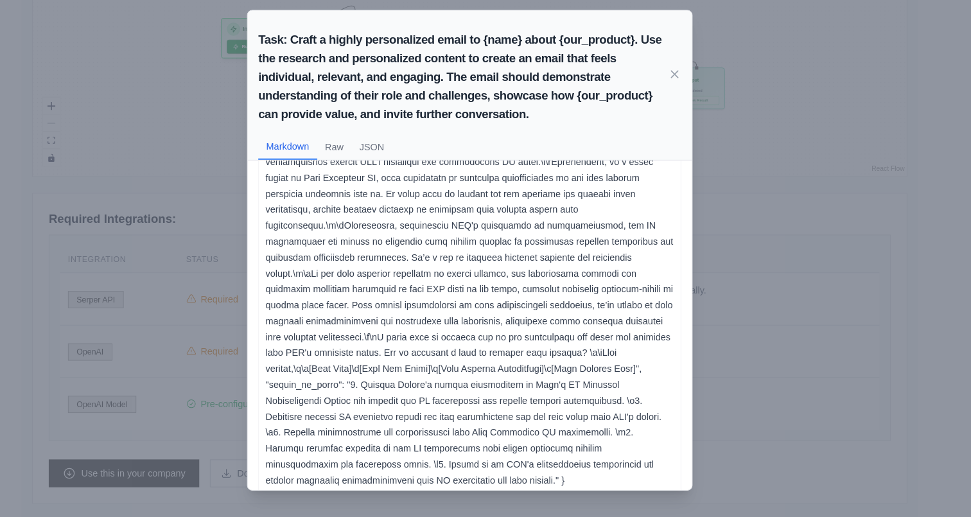
scroll to position [481, 0]
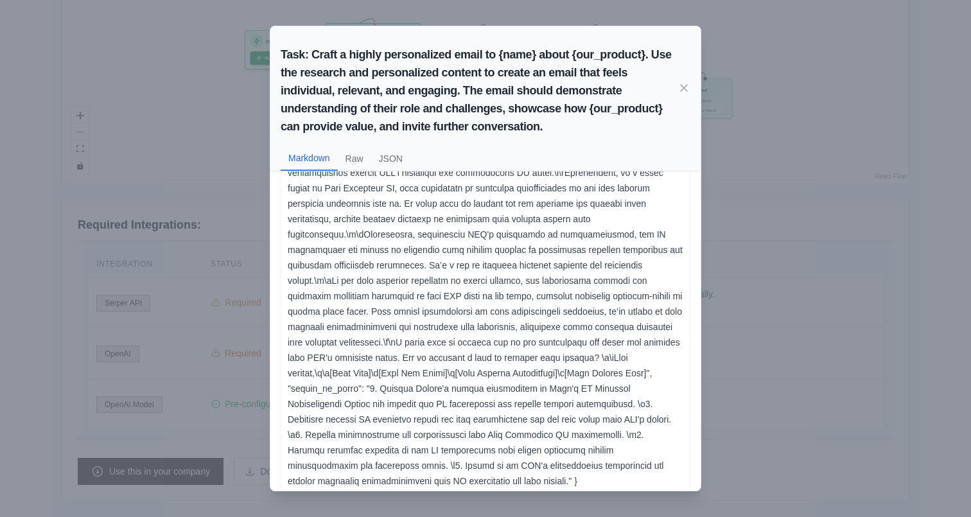
click at [737, 278] on div "Task: Craft a highly personalized email to {name} about {our_product}. Use the …" at bounding box center [485, 258] width 971 height 517
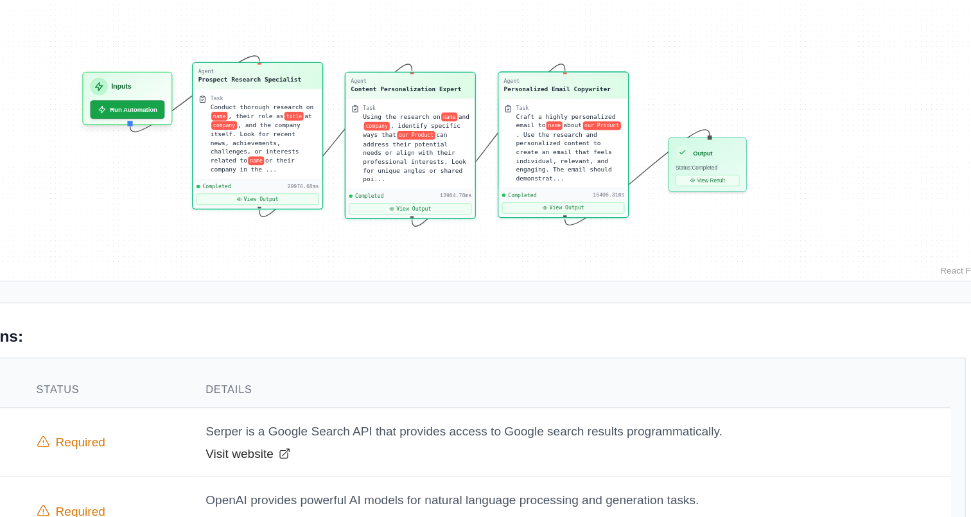
scroll to position [455, 0]
